Goal: Obtain resource: Download file/media

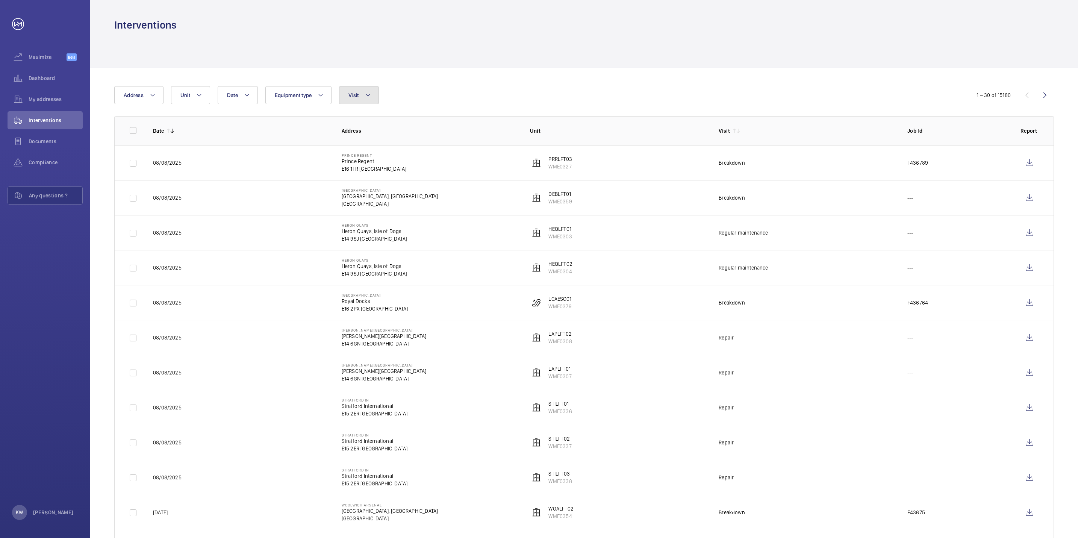
click at [375, 99] on button "Visit" at bounding box center [358, 95] width 39 height 18
click at [376, 163] on span "Breakdown" at bounding box center [410, 164] width 103 height 8
click at [358, 163] on input "Breakdown" at bounding box center [350, 164] width 15 height 15
checkbox input "true"
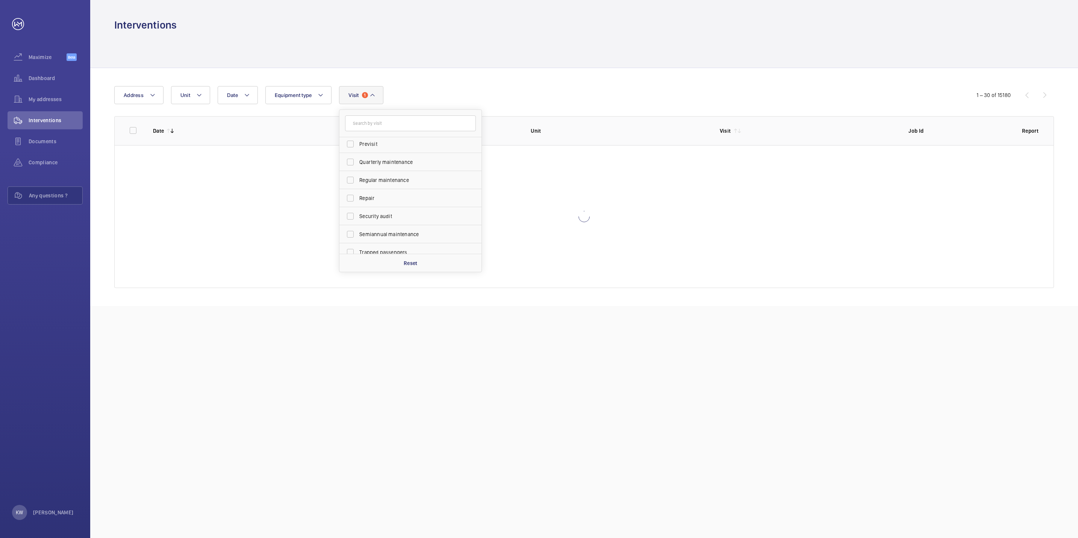
scroll to position [113, 0]
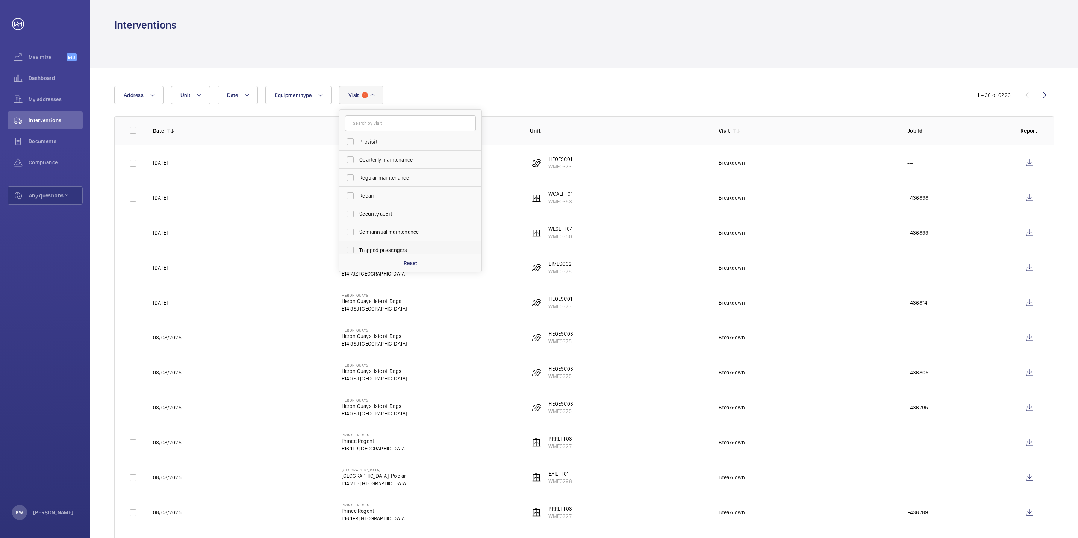
click at [382, 248] on span "Trapped passengers" at bounding box center [410, 250] width 103 height 8
click at [358, 248] on input "Trapped passengers" at bounding box center [350, 249] width 15 height 15
checkbox input "true"
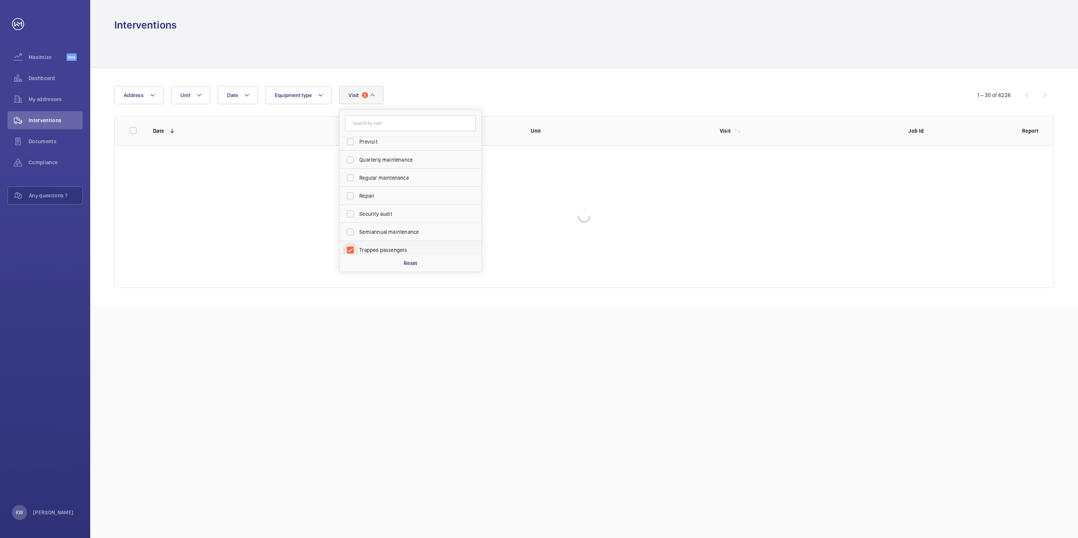
scroll to position [116, 0]
click at [466, 83] on div "Date Address Unit Equipment type Visit 2 Annual maintenance Breakdown Client me…" at bounding box center [583, 187] width 987 height 238
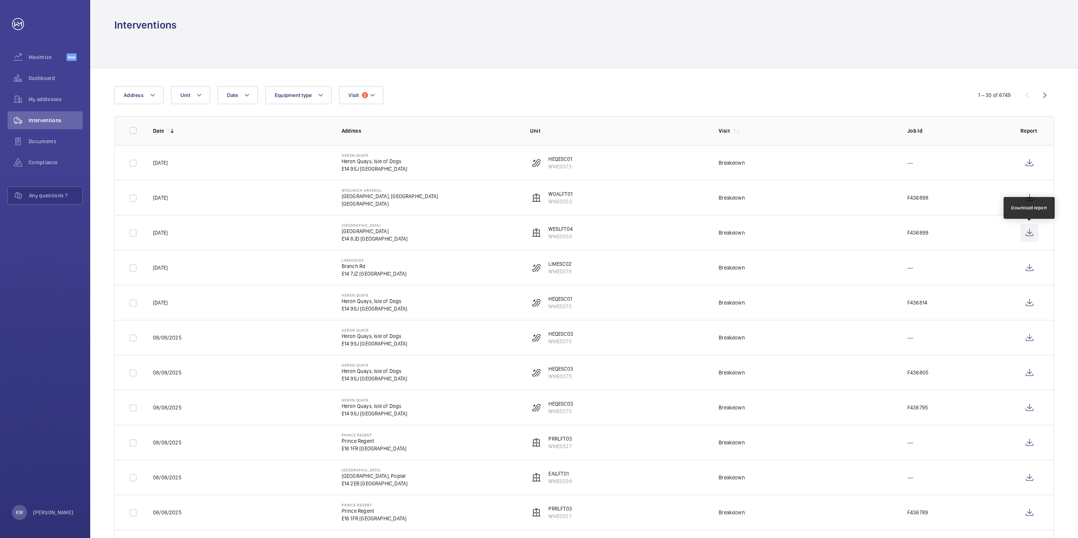
click at [1026, 233] on wm-front-icon-button at bounding box center [1029, 233] width 18 height 18
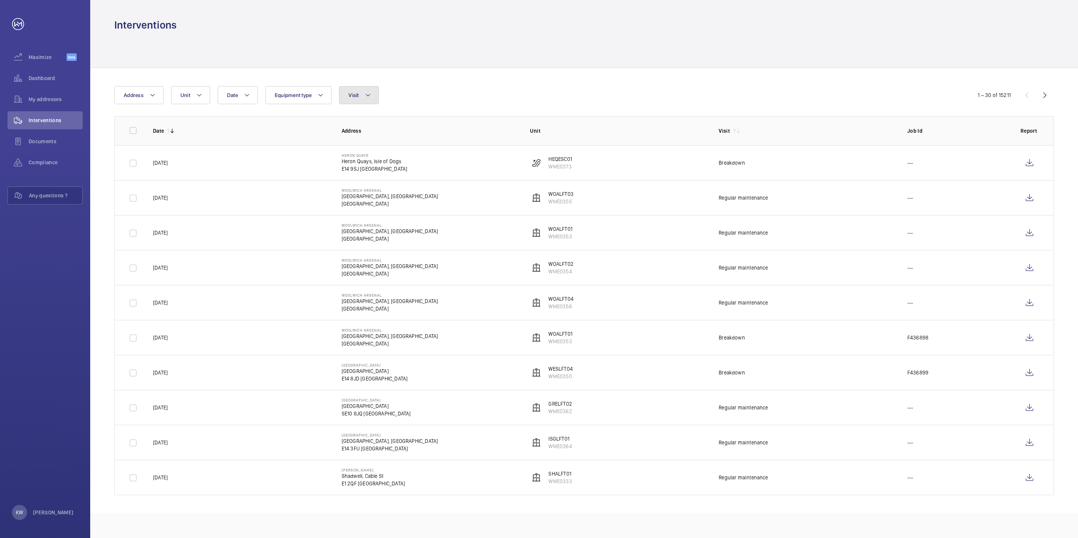
click at [377, 101] on button "Visit" at bounding box center [358, 95] width 39 height 18
click at [377, 163] on span "Breakdown" at bounding box center [410, 164] width 103 height 8
click at [358, 163] on input "Breakdown" at bounding box center [350, 164] width 15 height 15
checkbox input "true"
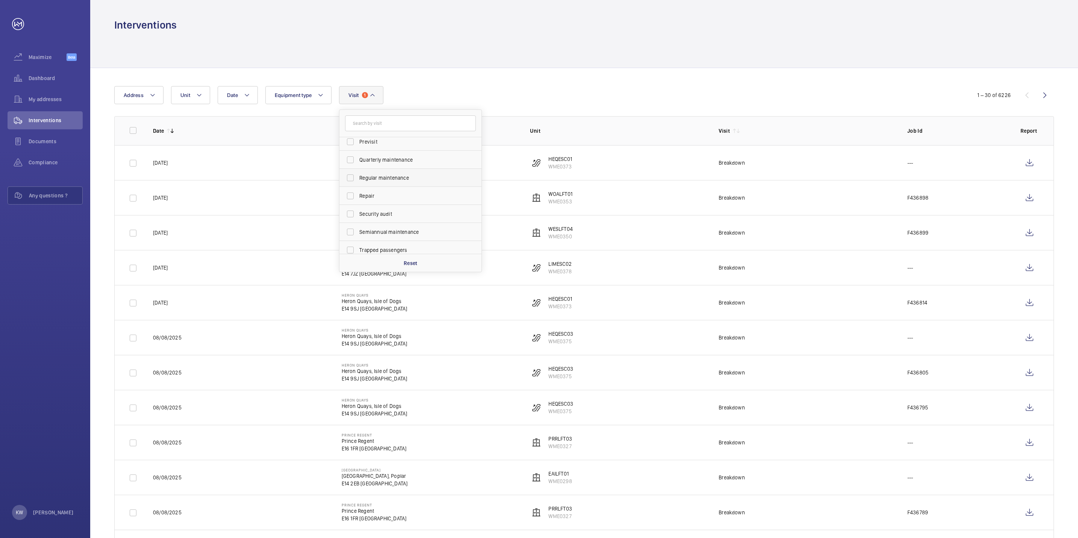
scroll to position [118, 0]
click at [379, 242] on span "Trapped passengers" at bounding box center [410, 245] width 103 height 8
click at [358, 242] on input "Trapped passengers" at bounding box center [350, 244] width 15 height 15
checkbox input "true"
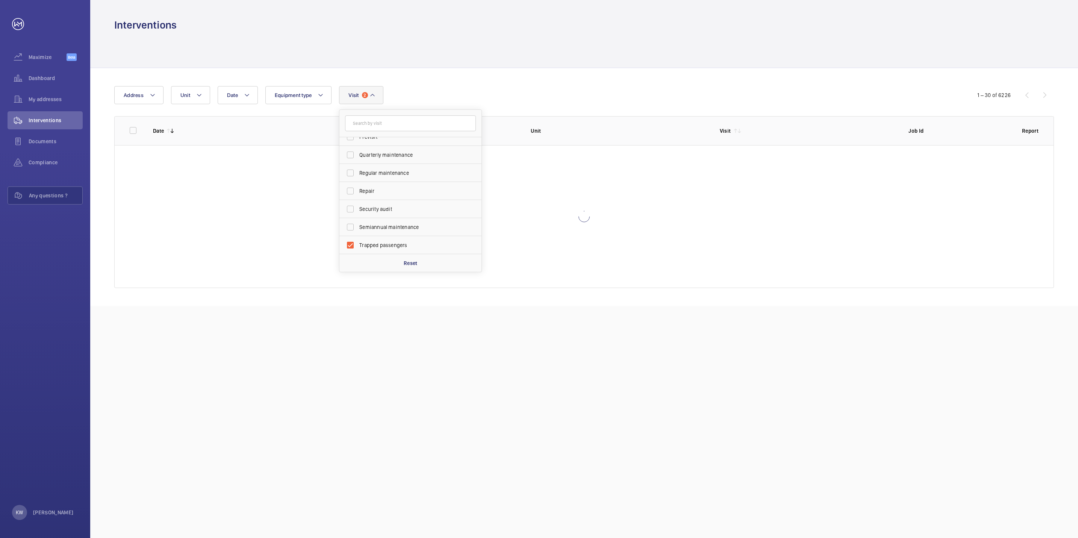
click at [520, 98] on div "Date Address Unit Equipment type Visit 2 Annual maintenance Breakdown Client me…" at bounding box center [538, 95] width 849 height 18
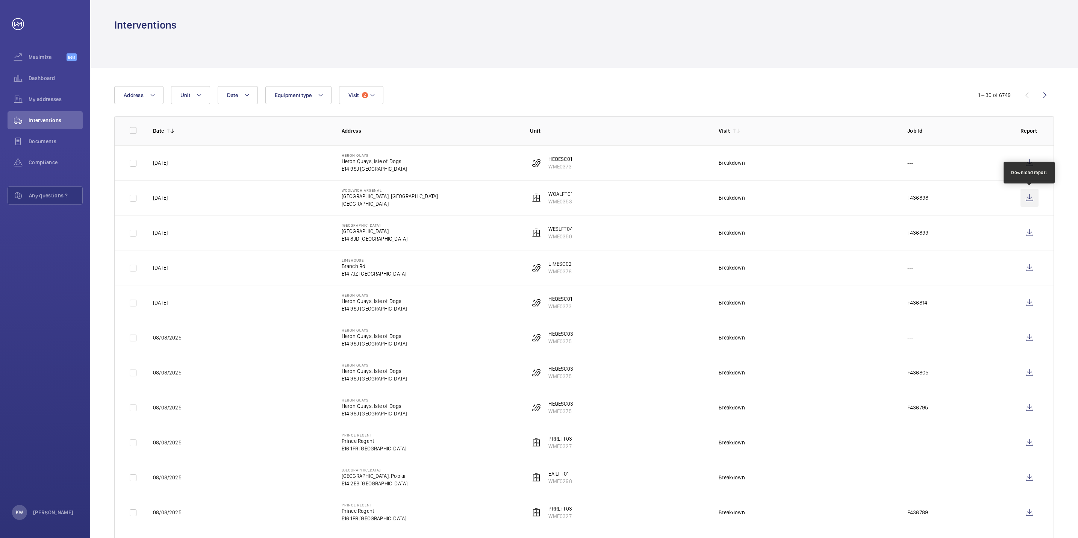
click at [1027, 196] on wm-front-icon-button at bounding box center [1029, 198] width 18 height 18
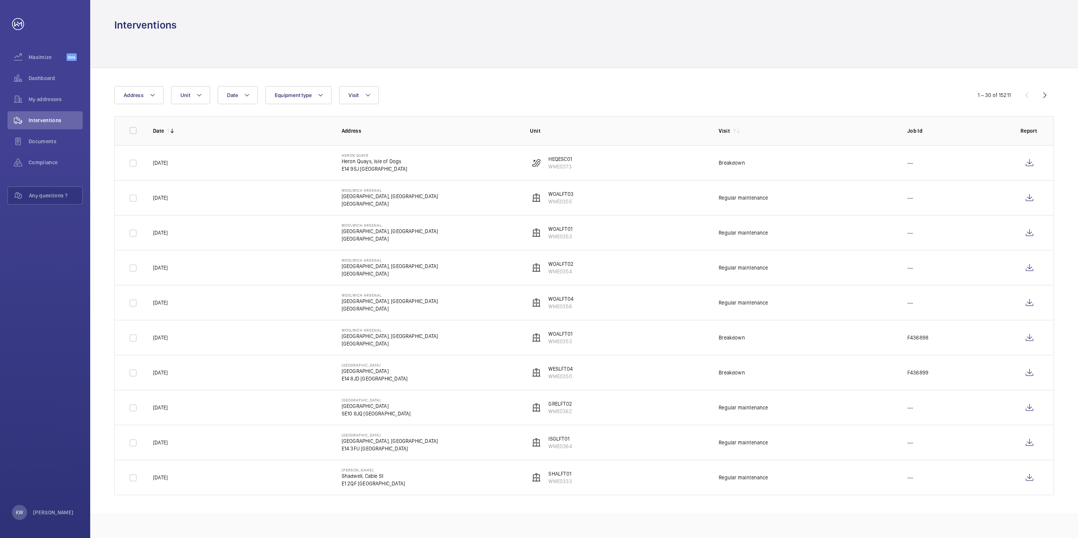
click at [381, 101] on div "Date Address Unit Equipment type Visit" at bounding box center [538, 95] width 849 height 18
click at [376, 101] on button "Visit" at bounding box center [358, 95] width 39 height 18
click at [372, 162] on span "Breakdown" at bounding box center [410, 164] width 103 height 8
click at [358, 162] on input "Breakdown" at bounding box center [350, 164] width 15 height 15
checkbox input "true"
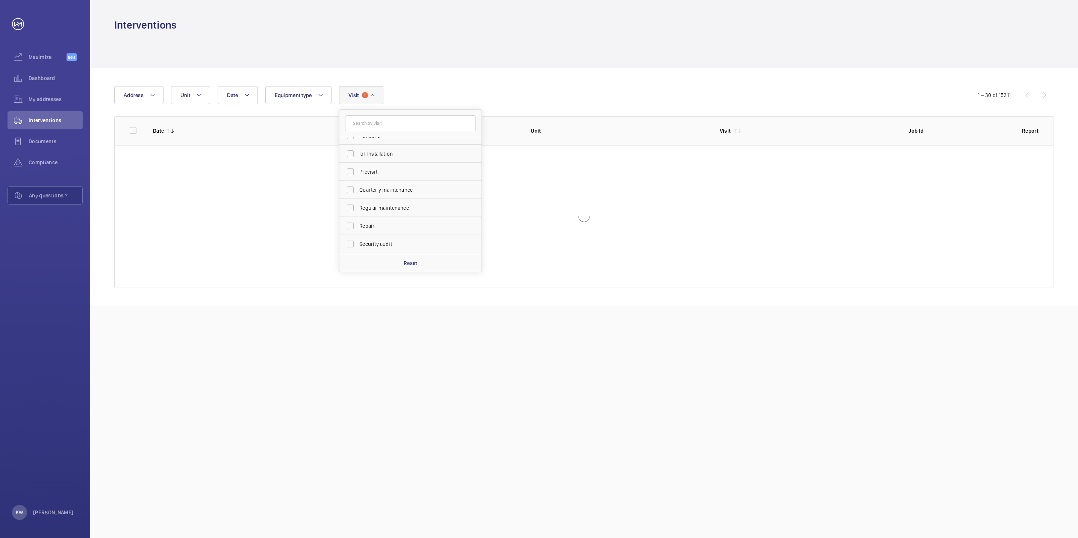
scroll to position [113, 0]
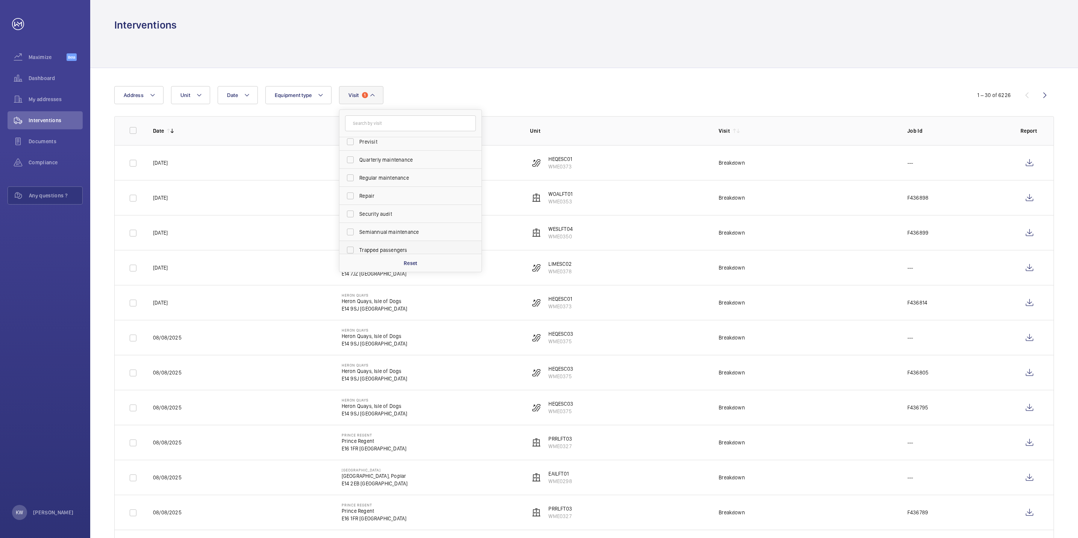
click at [373, 247] on span "Trapped passengers" at bounding box center [410, 250] width 103 height 8
click at [358, 247] on input "Trapped passengers" at bounding box center [350, 249] width 15 height 15
checkbox input "true"
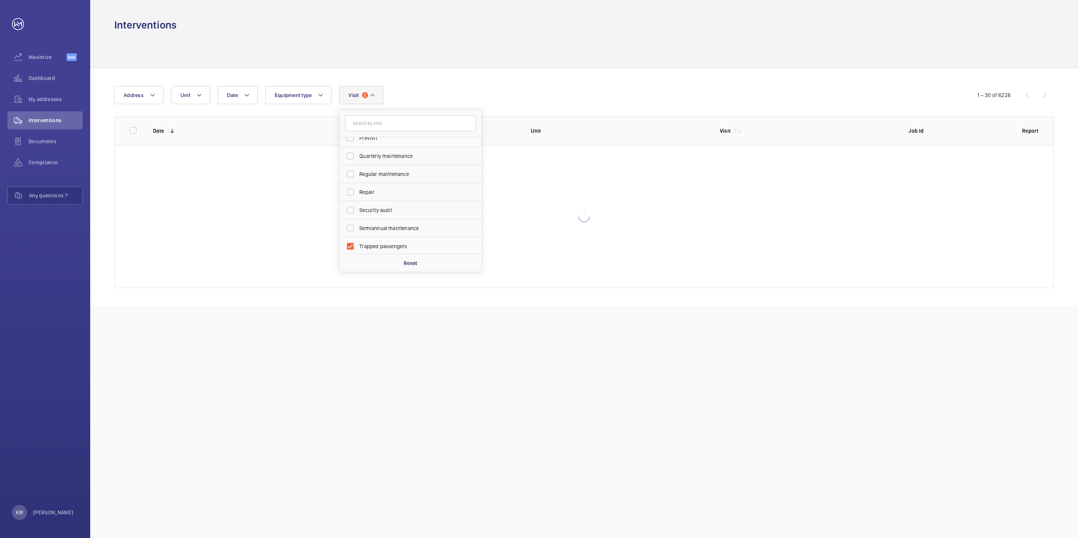
click at [565, 104] on div "Date Address Unit Equipment type Visit 2 Annual maintenance Breakdown Client me…" at bounding box center [538, 95] width 849 height 18
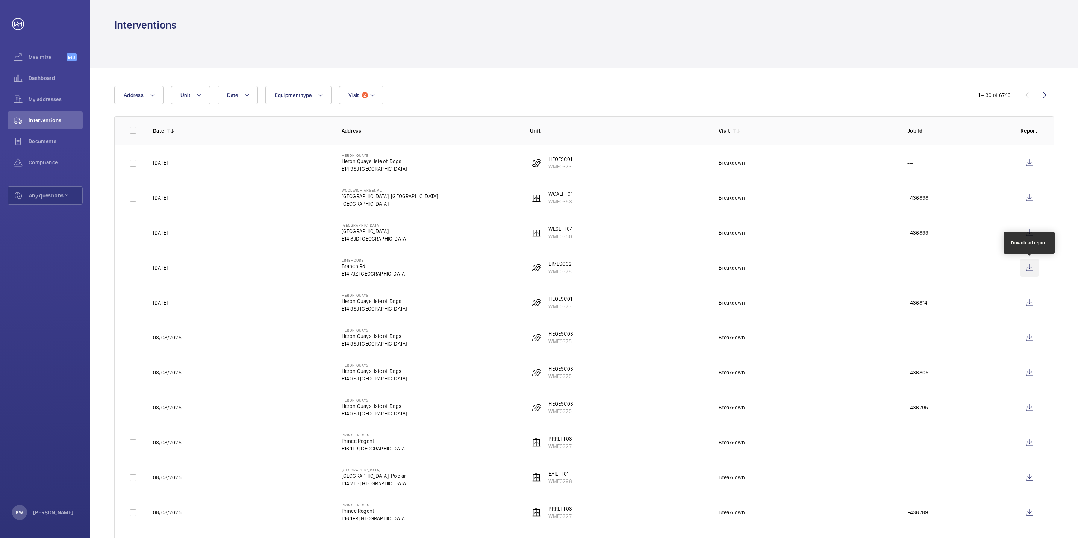
click at [1026, 266] on wm-front-icon-button at bounding box center [1029, 267] width 18 height 18
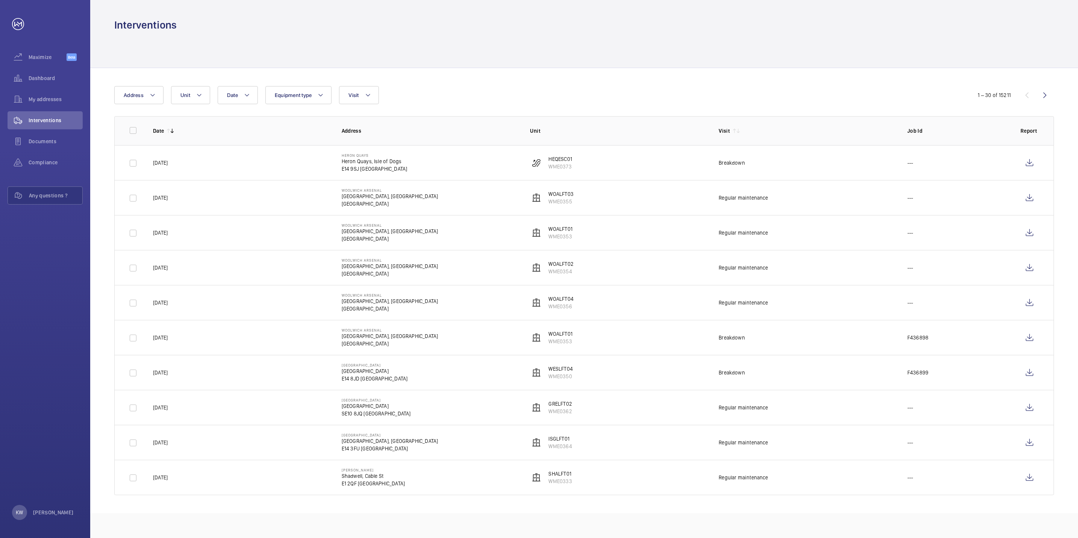
click at [380, 98] on div "Date Address Unit Equipment type Visit" at bounding box center [538, 95] width 849 height 18
click at [378, 99] on button "Visit" at bounding box center [358, 95] width 39 height 18
click at [379, 160] on label "Breakdown" at bounding box center [404, 164] width 131 height 18
click at [358, 160] on input "Breakdown" at bounding box center [350, 164] width 15 height 15
checkbox input "true"
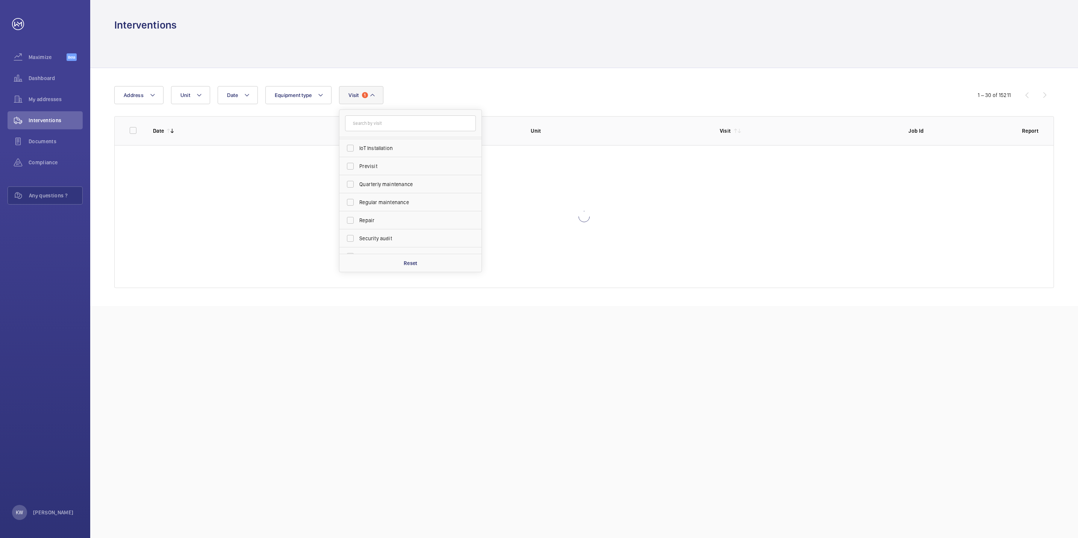
scroll to position [113, 0]
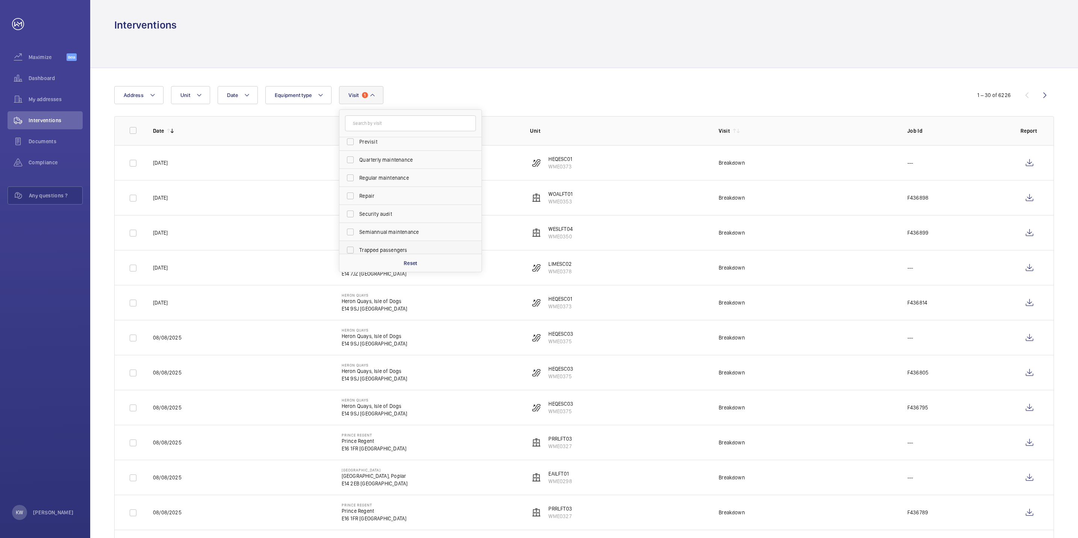
click at [381, 247] on span "Trapped passengers" at bounding box center [410, 250] width 103 height 8
click at [358, 247] on input "Trapped passengers" at bounding box center [350, 249] width 15 height 15
checkbox input "true"
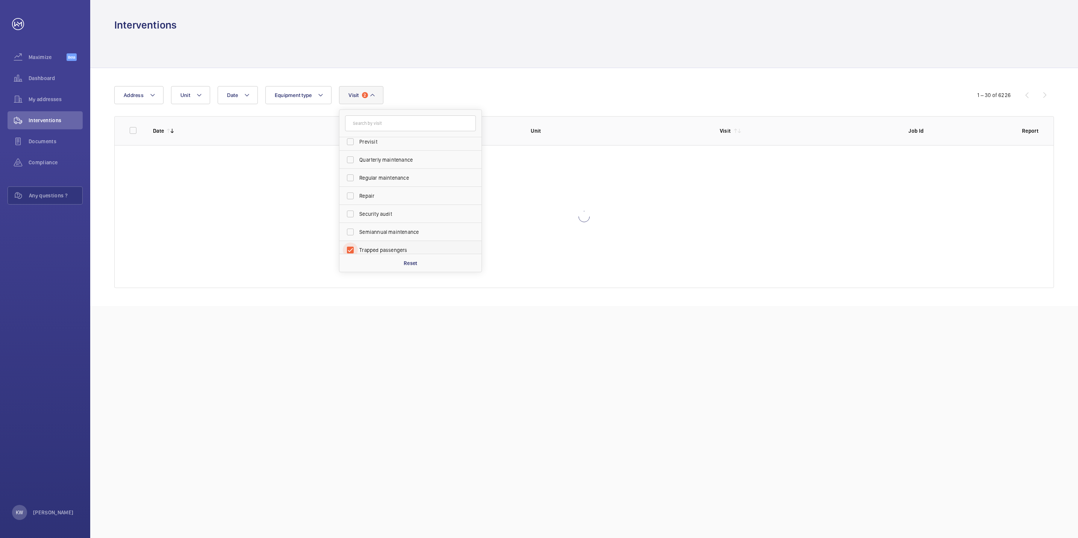
scroll to position [116, 0]
click at [528, 105] on wm-front-table "Date Address Unit Equipment type Visit 2 Annual maintenance Breakdown Client me…" at bounding box center [583, 187] width 939 height 202
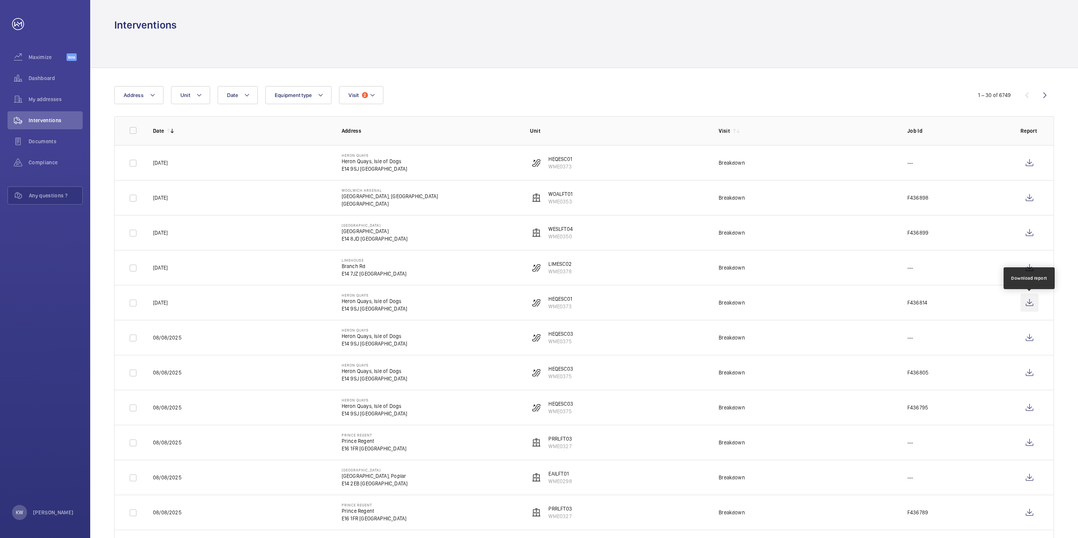
click at [1024, 305] on wm-front-icon-button at bounding box center [1029, 302] width 18 height 18
click at [1022, 336] on wm-front-icon-button at bounding box center [1029, 337] width 18 height 18
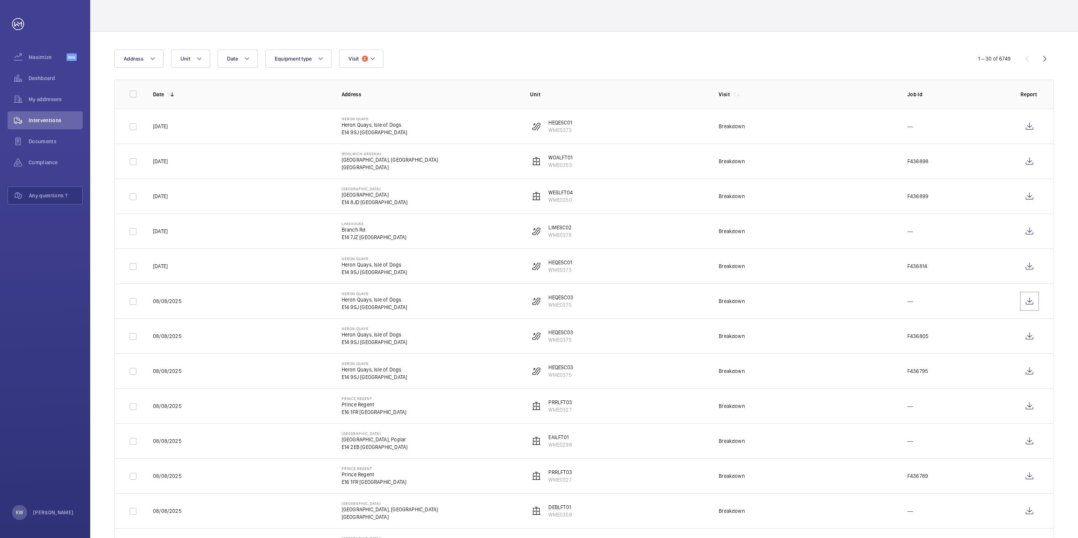
scroll to position [56, 0]
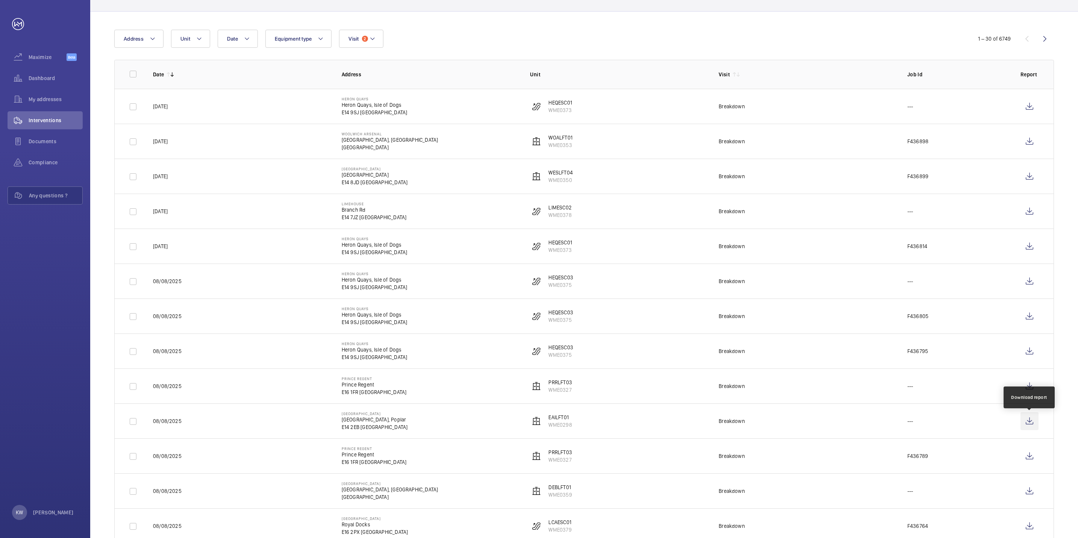
click at [1027, 422] on wm-front-icon-button at bounding box center [1029, 421] width 18 height 18
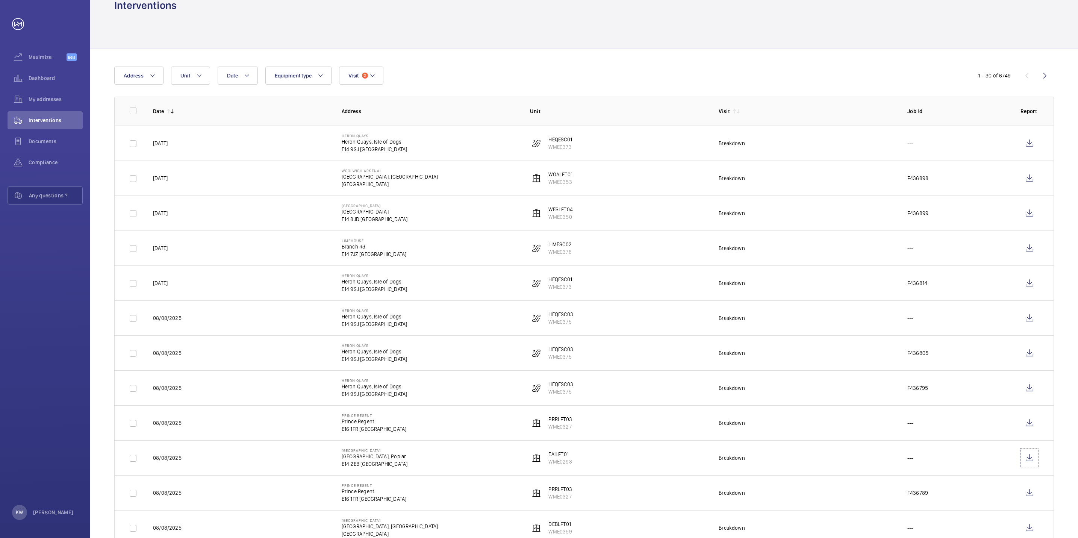
scroll to position [0, 0]
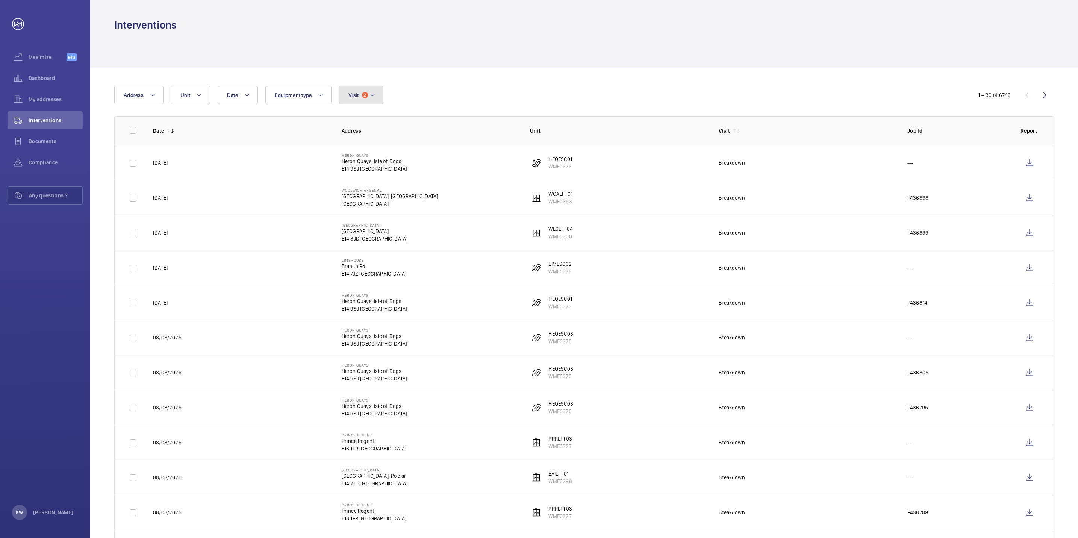
click at [370, 98] on button "Visit 2" at bounding box center [361, 95] width 44 height 18
click at [369, 141] on label "Trapped passengers" at bounding box center [404, 146] width 131 height 18
click at [358, 141] on input "Trapped passengers" at bounding box center [350, 146] width 15 height 15
checkbox input "false"
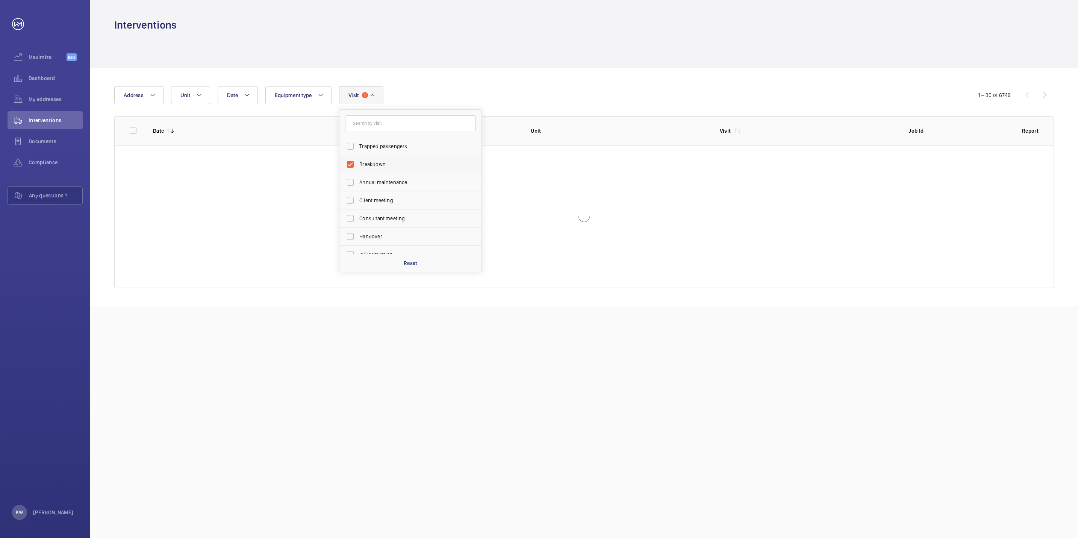
click at [369, 162] on span "Breakdown" at bounding box center [410, 164] width 103 height 8
click at [358, 162] on input "Breakdown" at bounding box center [350, 164] width 15 height 15
checkbox input "false"
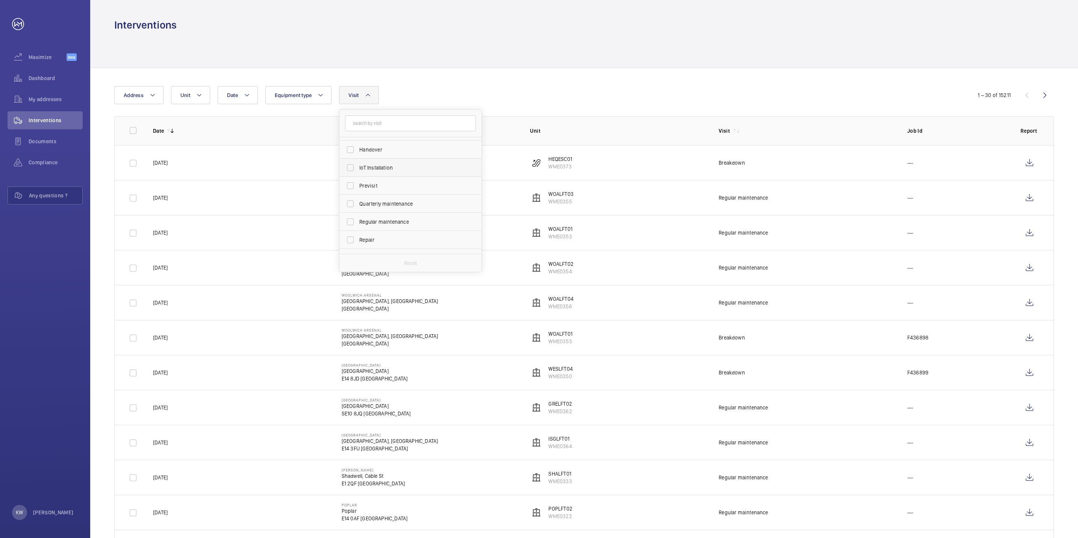
scroll to position [113, 0]
click at [370, 200] on span "Regular maintenance" at bounding box center [410, 196] width 103 height 8
click at [358, 200] on input "Regular maintenance" at bounding box center [350, 195] width 15 height 15
checkbox input "true"
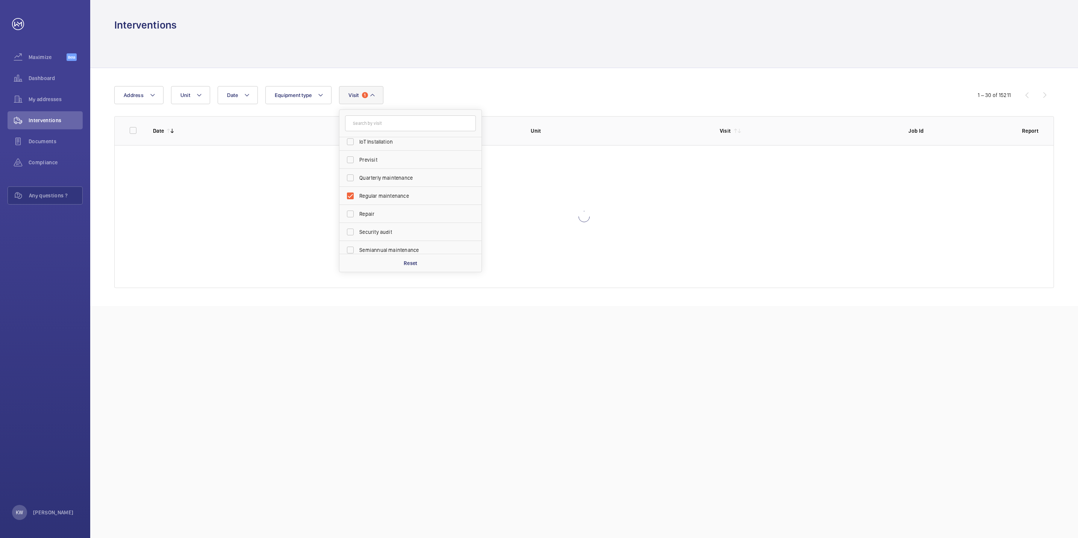
click at [595, 97] on div "Date Address Unit Equipment type Visit 1 Trapped passengers Breakdown Annual ma…" at bounding box center [538, 95] width 849 height 18
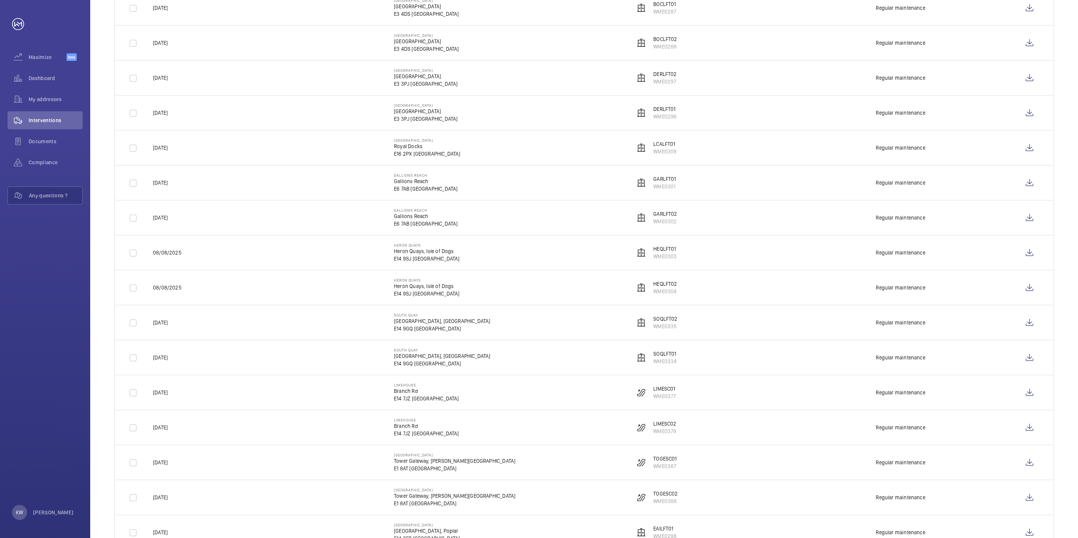
scroll to position [680, 0]
